Goal: Entertainment & Leisure: Consume media (video, audio)

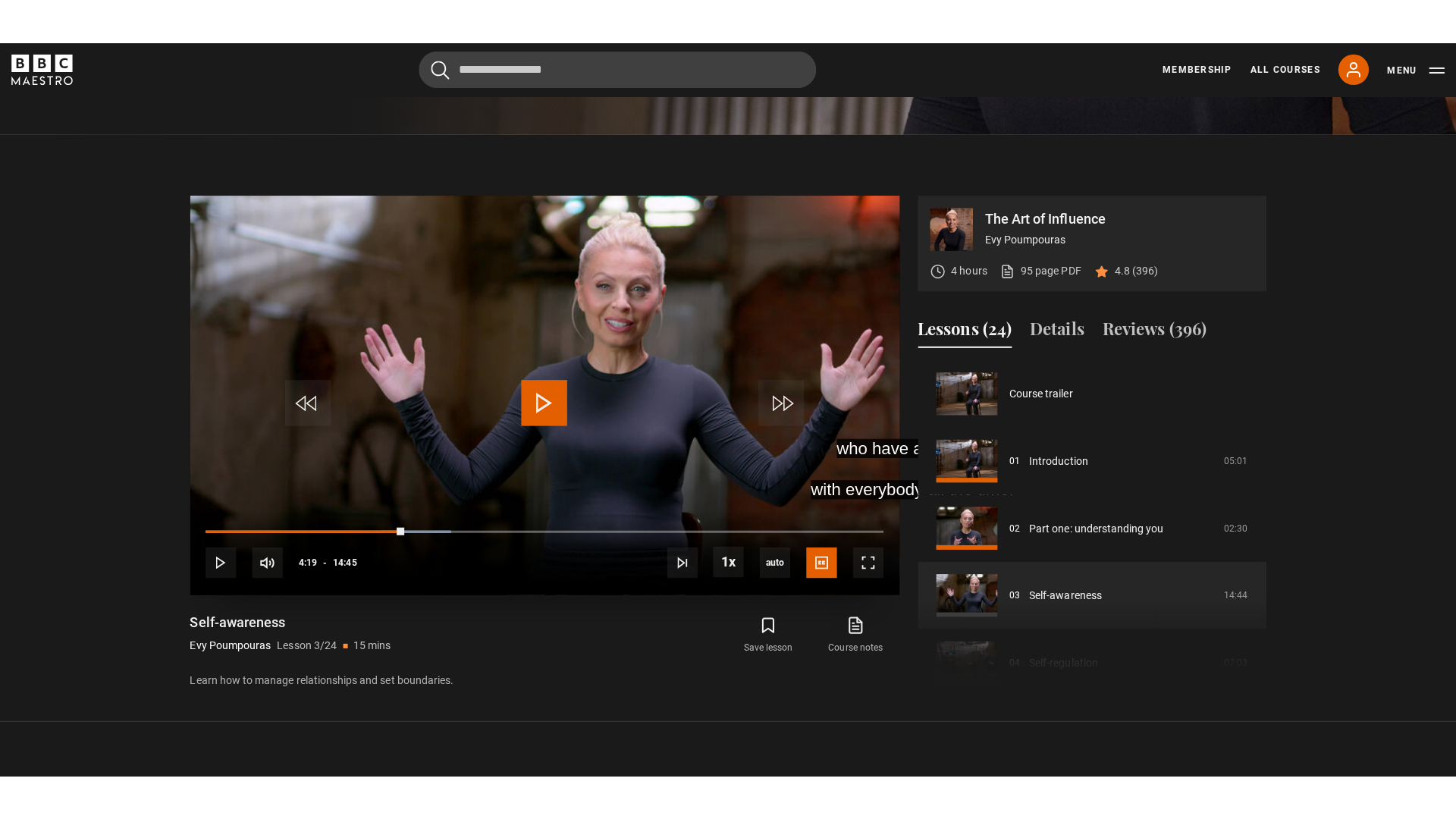
scroll to position [134, 0]
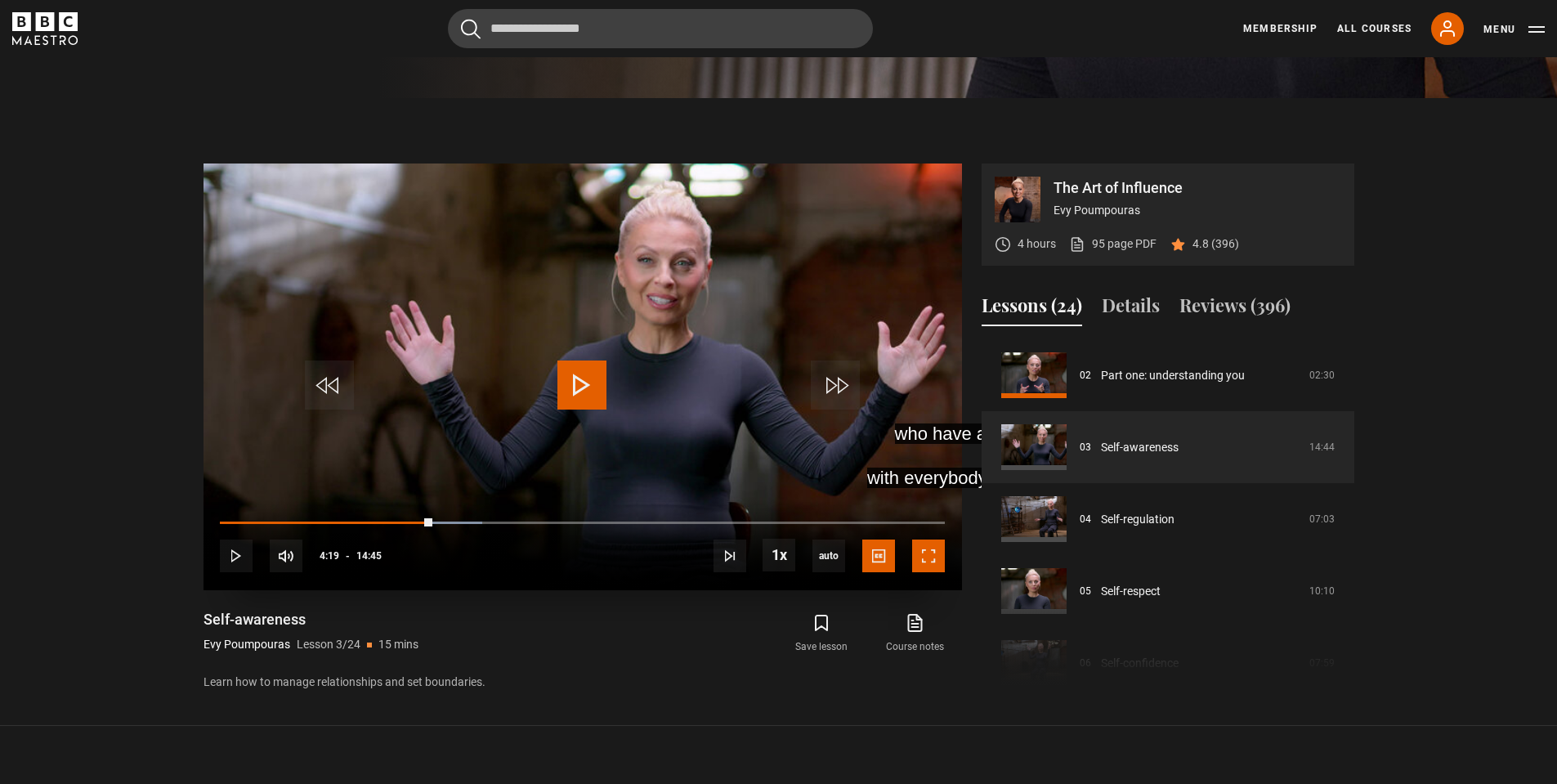
click at [926, 552] on span "Video Player" at bounding box center [928, 555] width 33 height 33
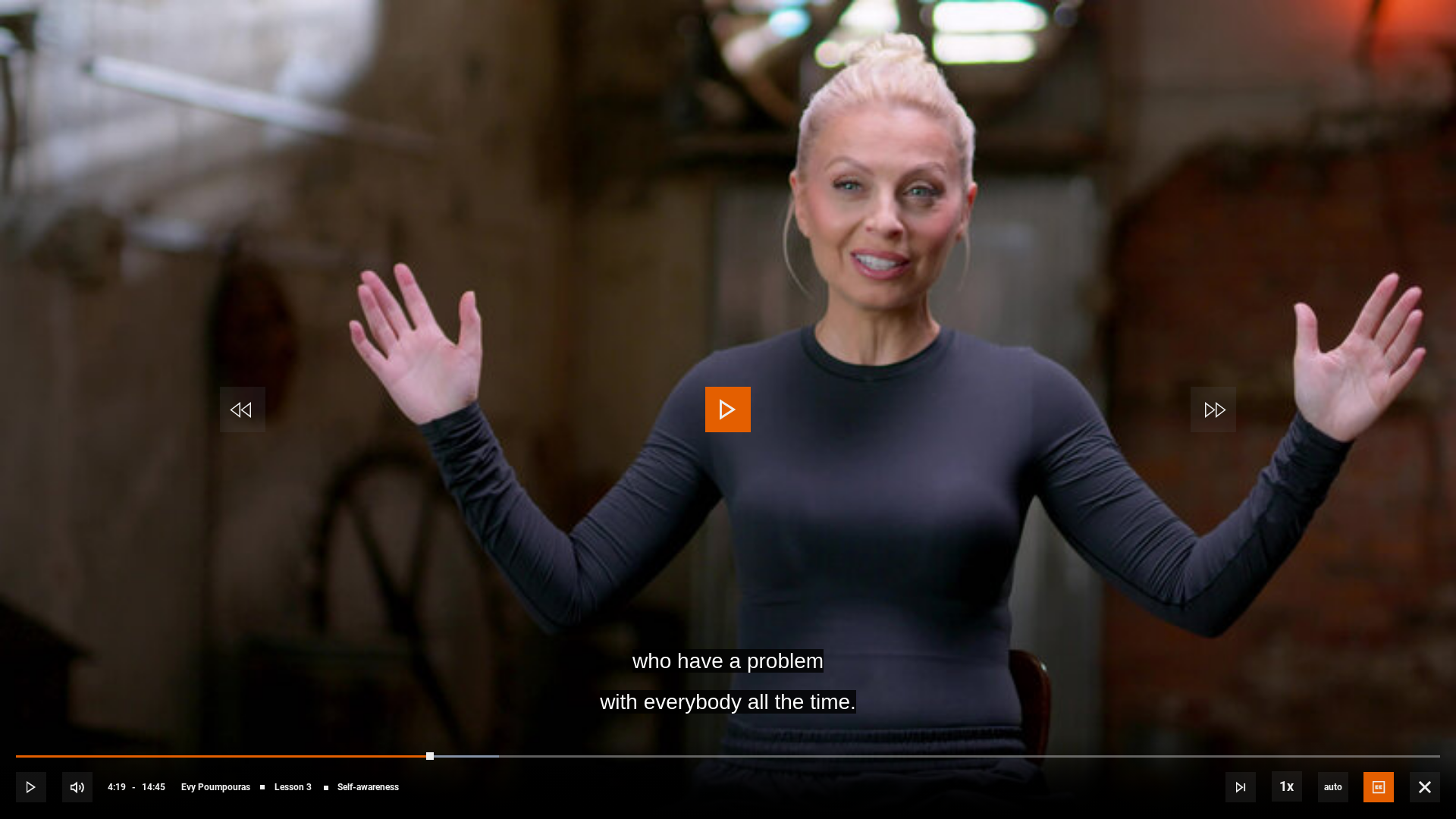
click at [718, 413] on span "Video Player" at bounding box center [728, 409] width 45 height 45
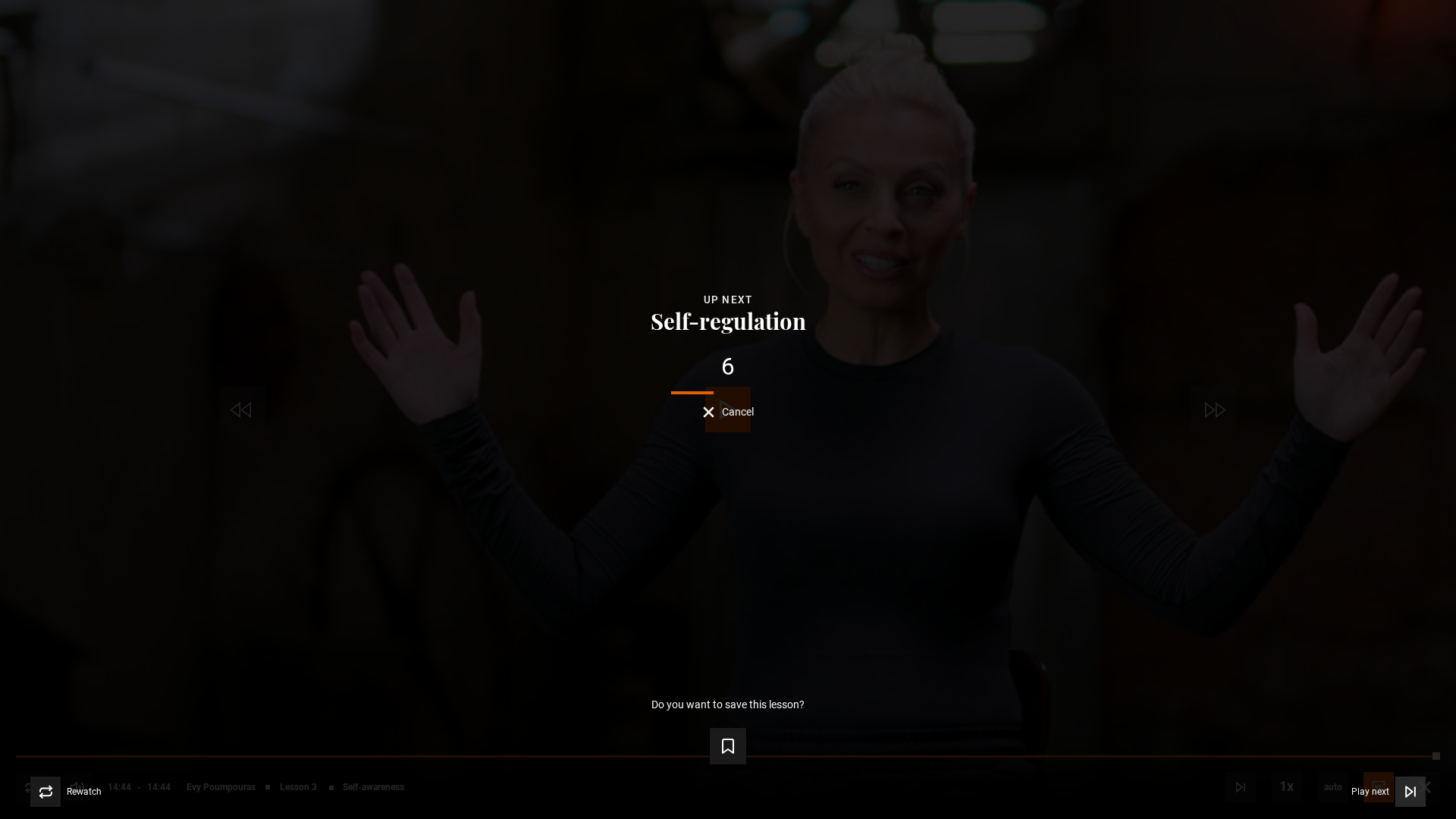
click at [1413, 726] on icon "Video Player" at bounding box center [1410, 791] width 15 height 15
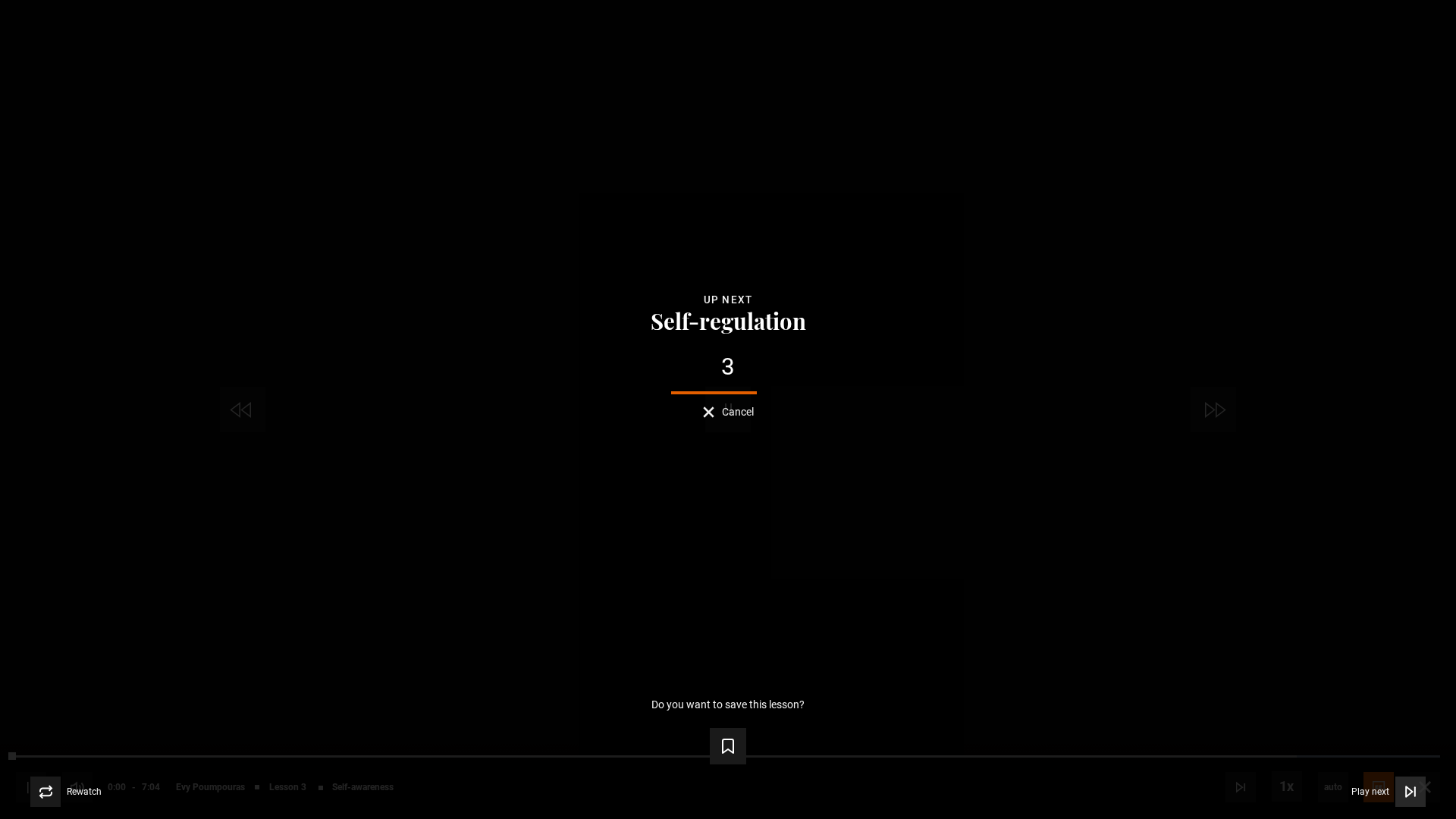
click at [1409, 726] on icon "Video Player" at bounding box center [1410, 791] width 15 height 15
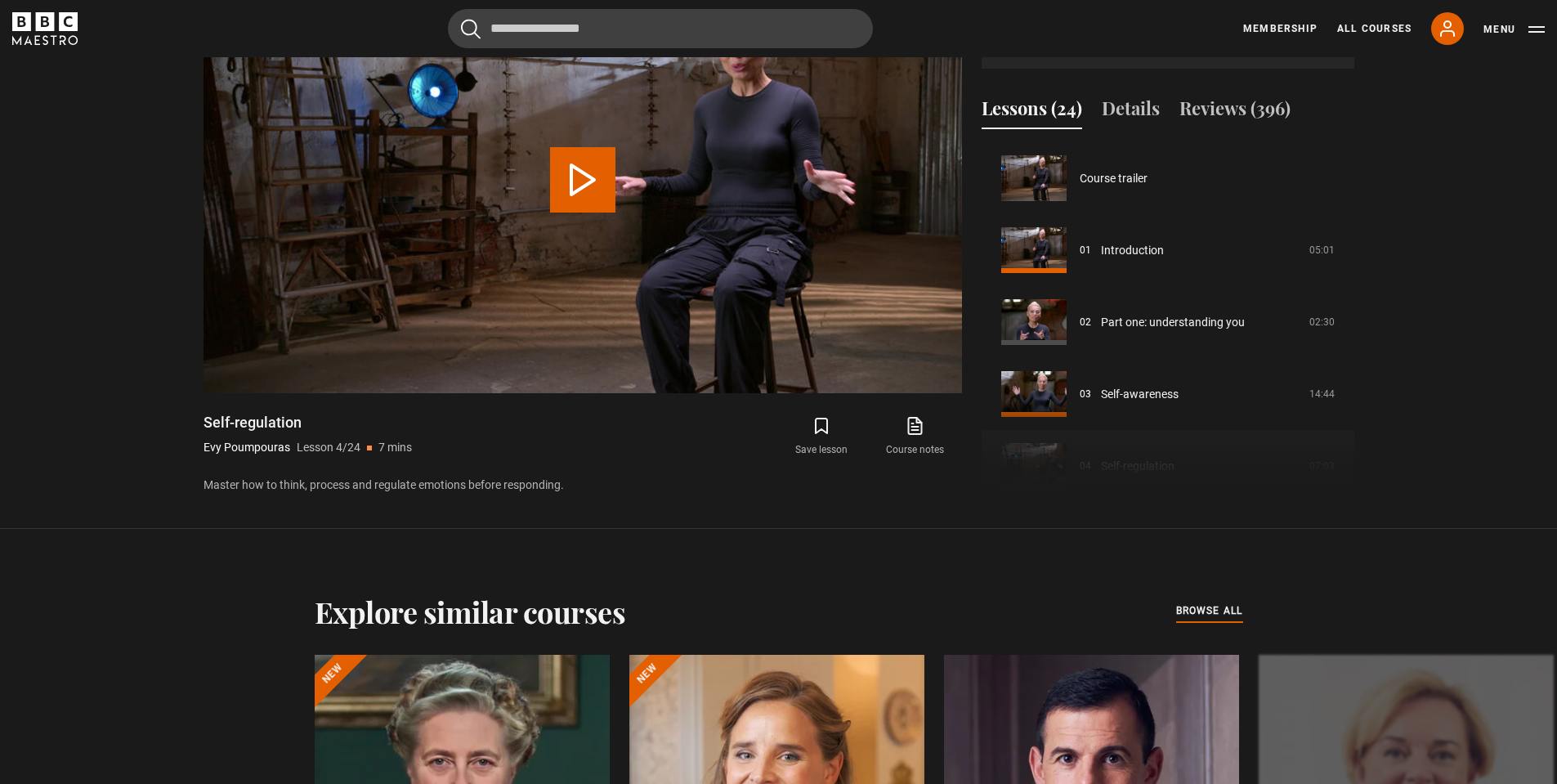
scroll to position [216, 0]
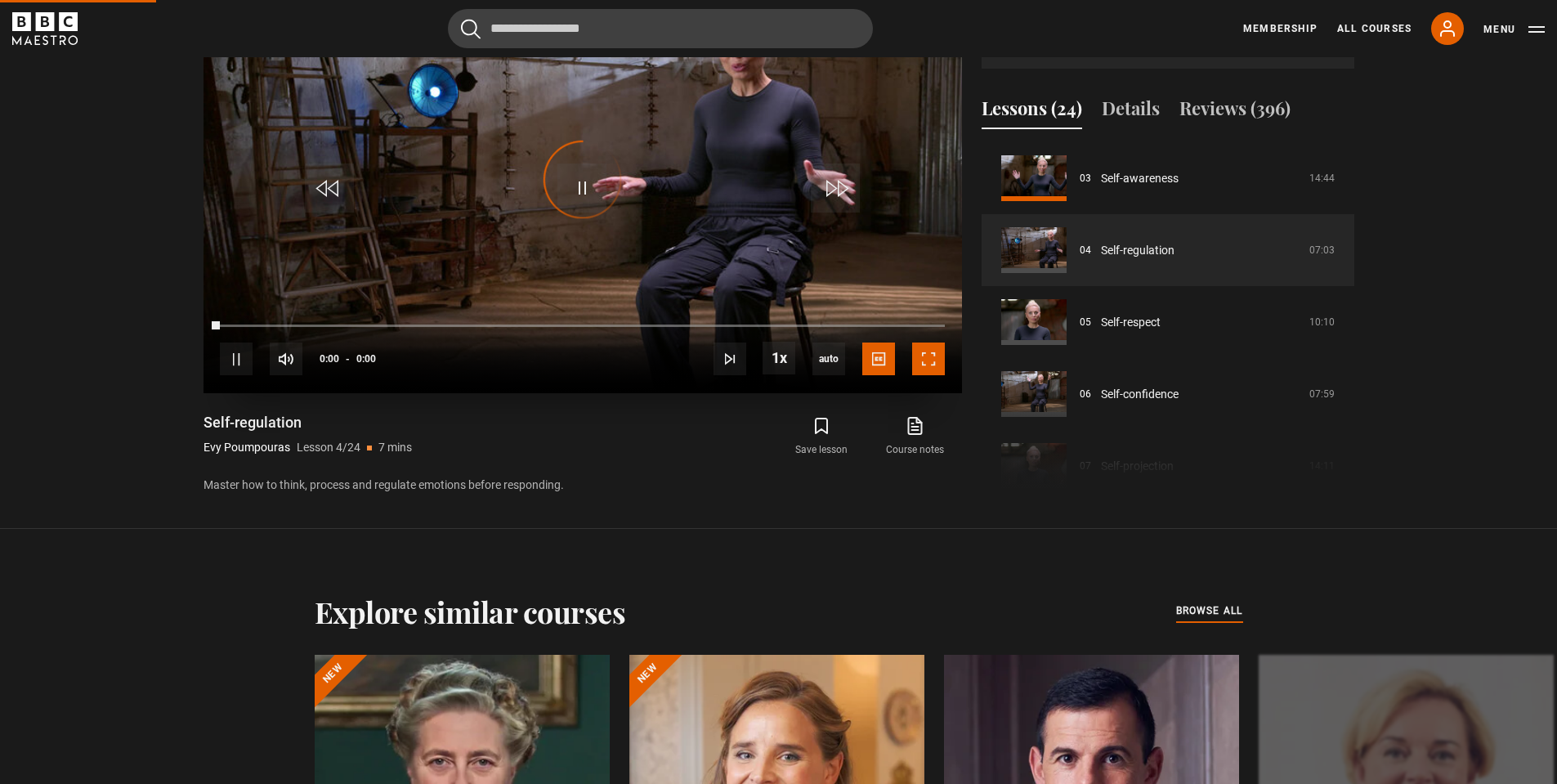
click at [927, 347] on span "Video Player" at bounding box center [928, 358] width 33 height 33
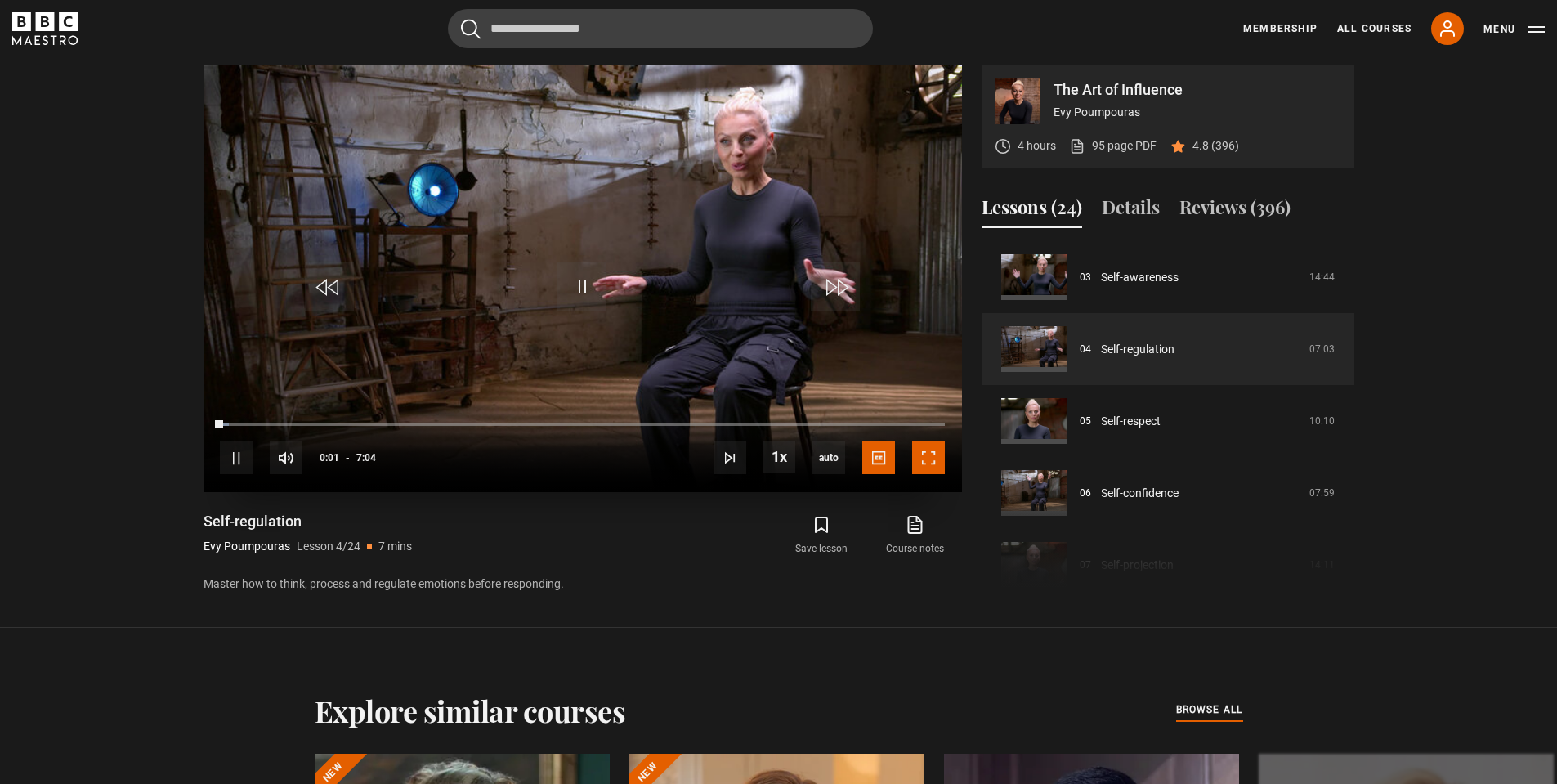
click at [934, 448] on span "Video Player" at bounding box center [928, 457] width 33 height 33
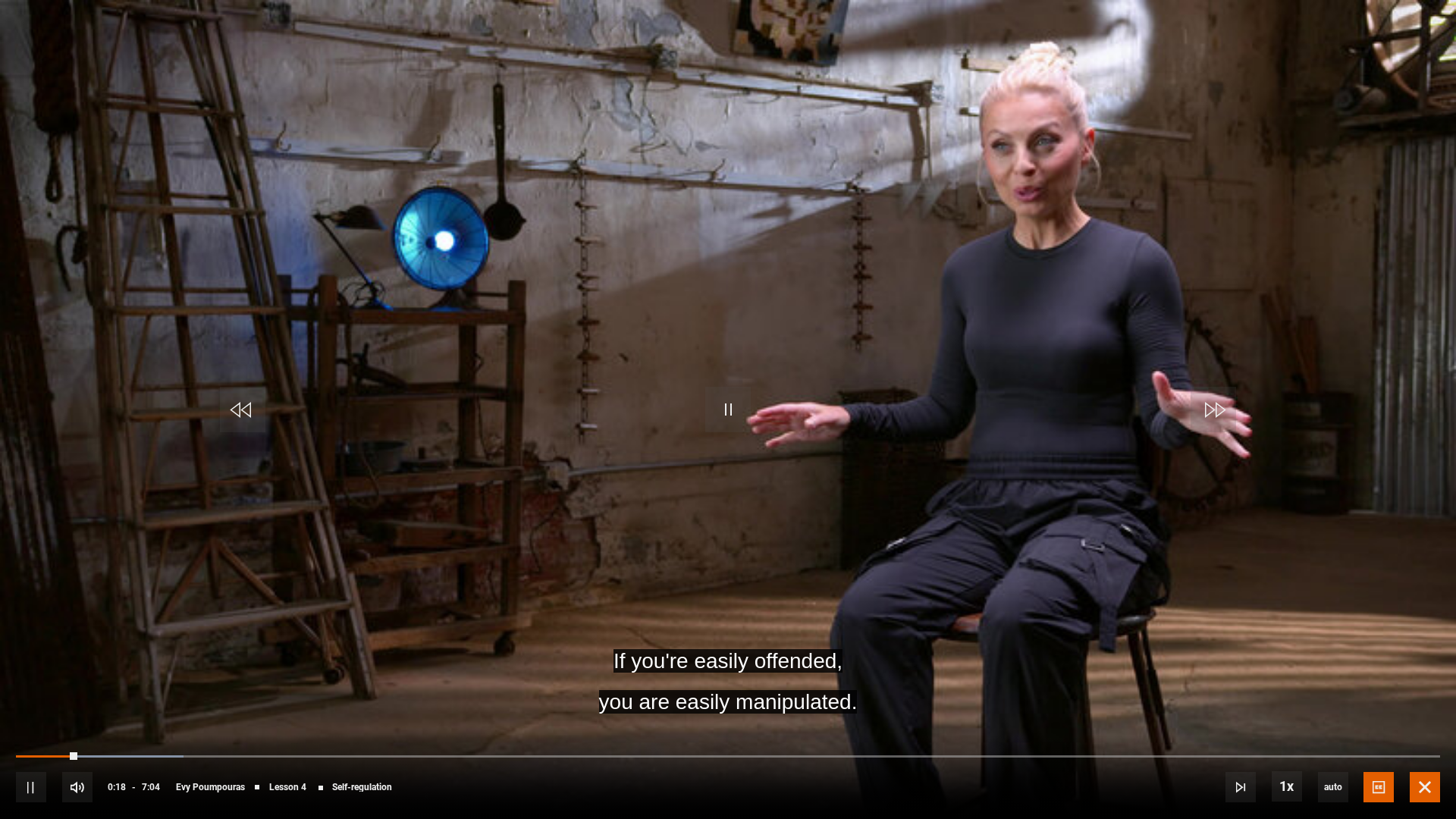
click at [1434, 726] on span "Video Player" at bounding box center [1425, 787] width 31 height 31
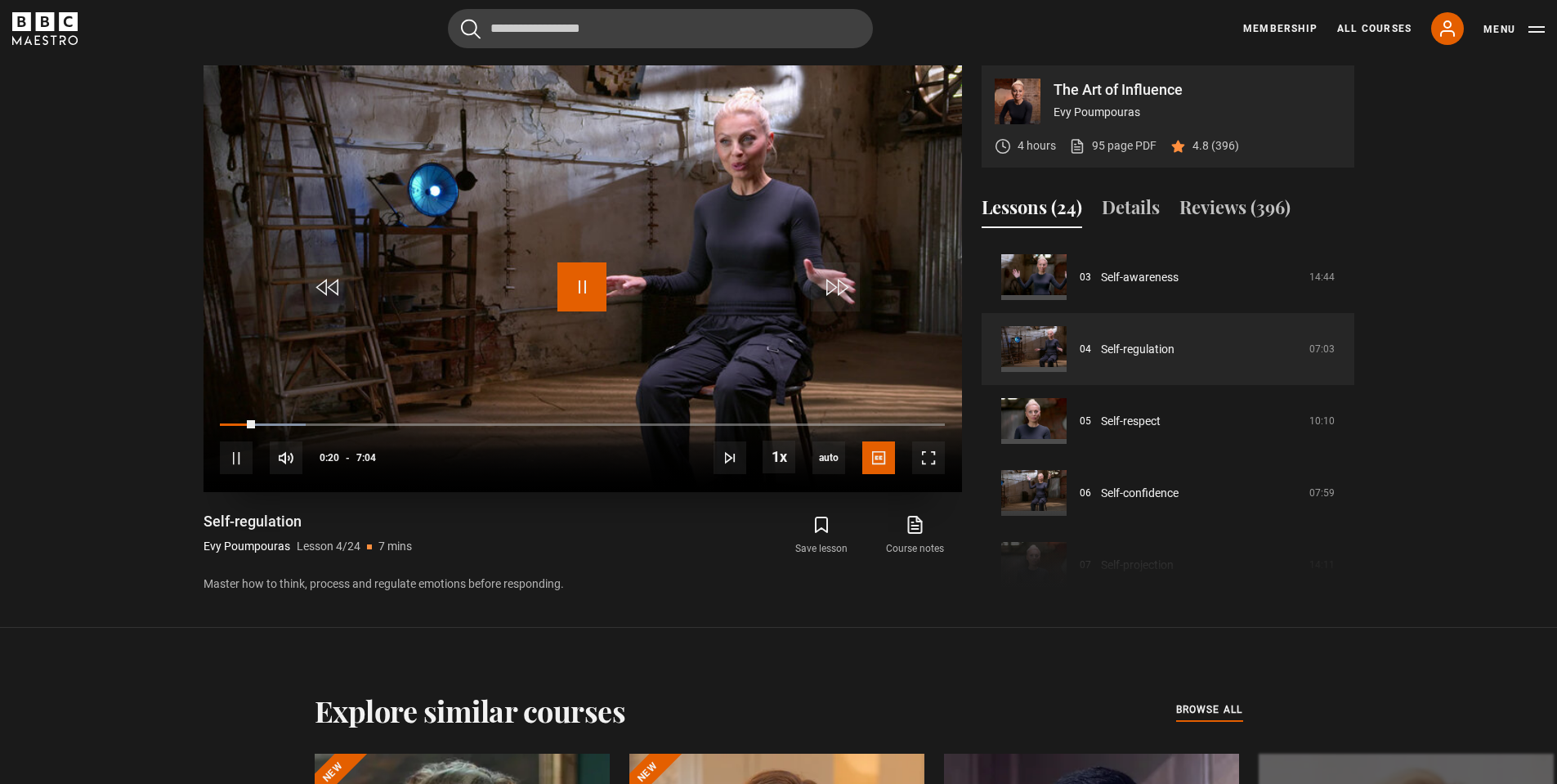
click at [587, 286] on span "Video Player" at bounding box center [582, 286] width 49 height 49
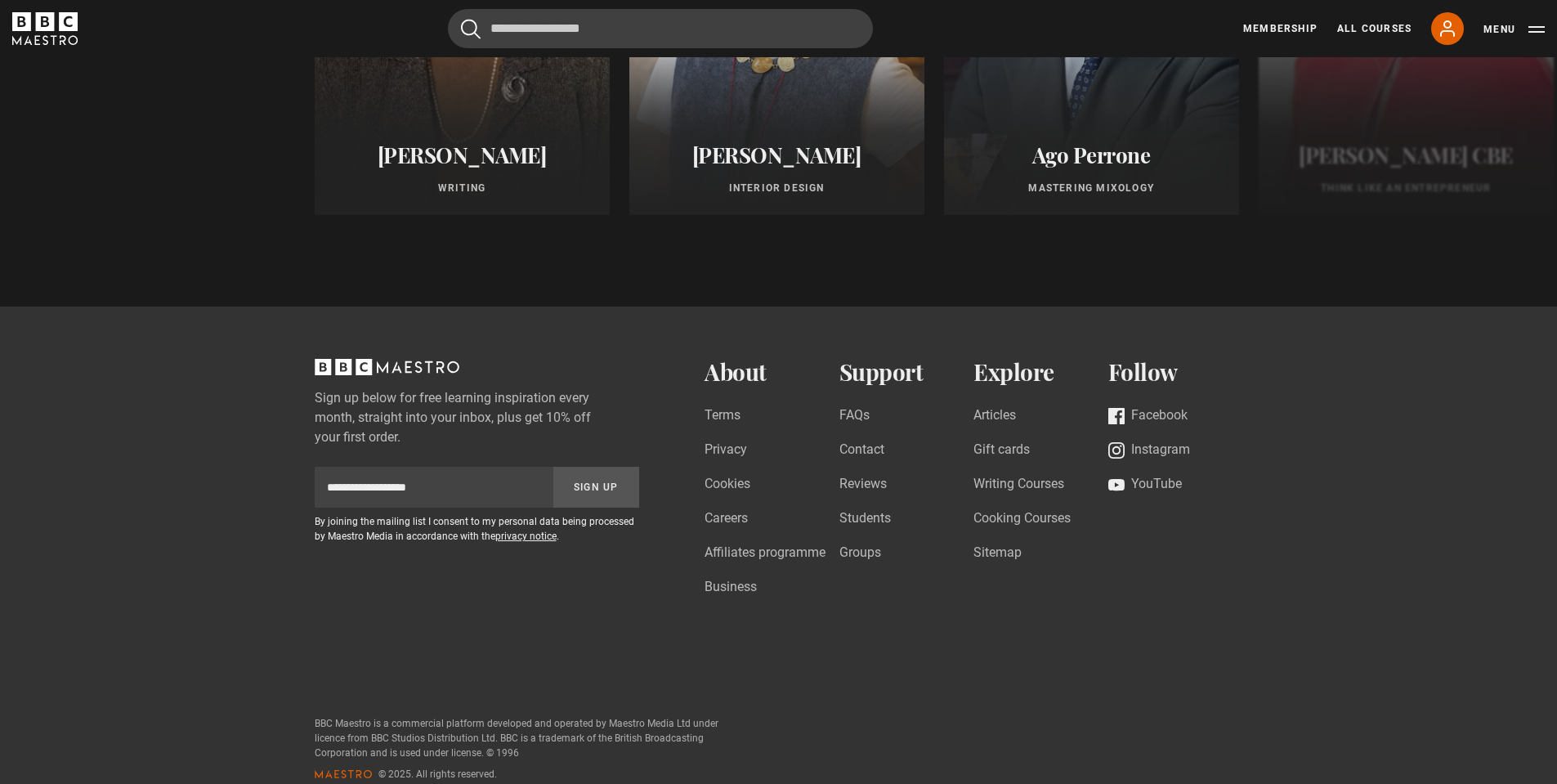
scroll to position [1746, 0]
